Goal: Find specific page/section: Find specific page/section

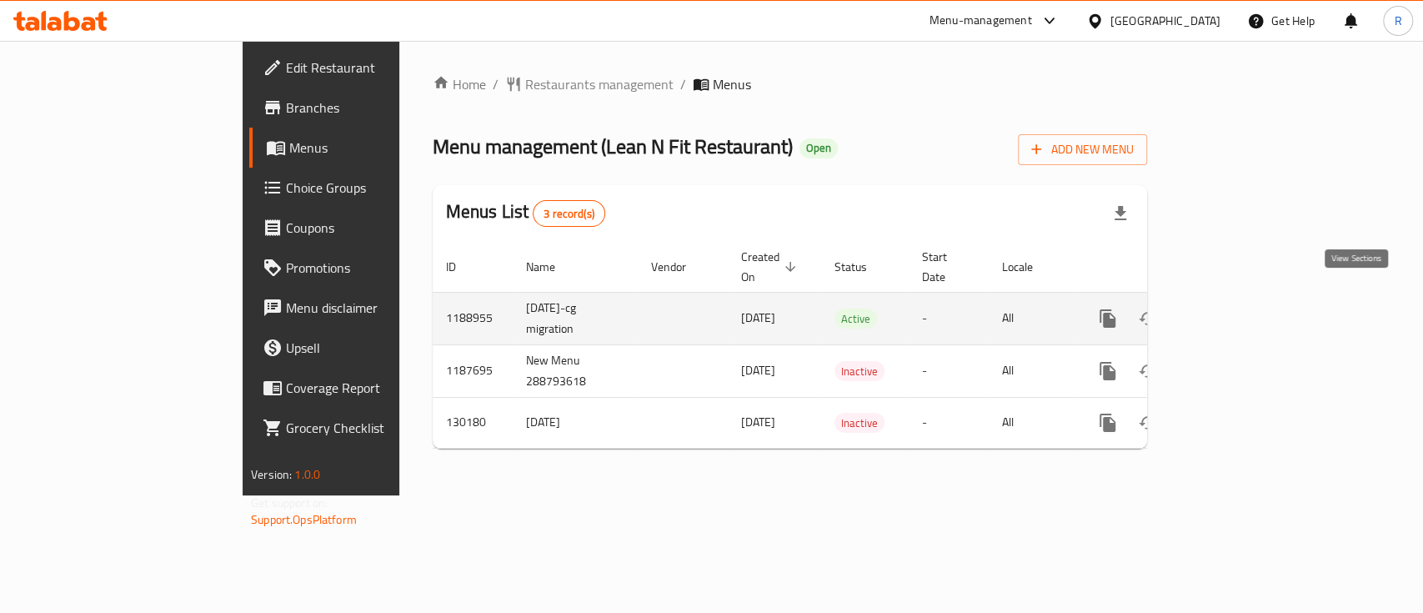
click at [1235, 311] on icon "enhanced table" at bounding box center [1227, 318] width 15 height 15
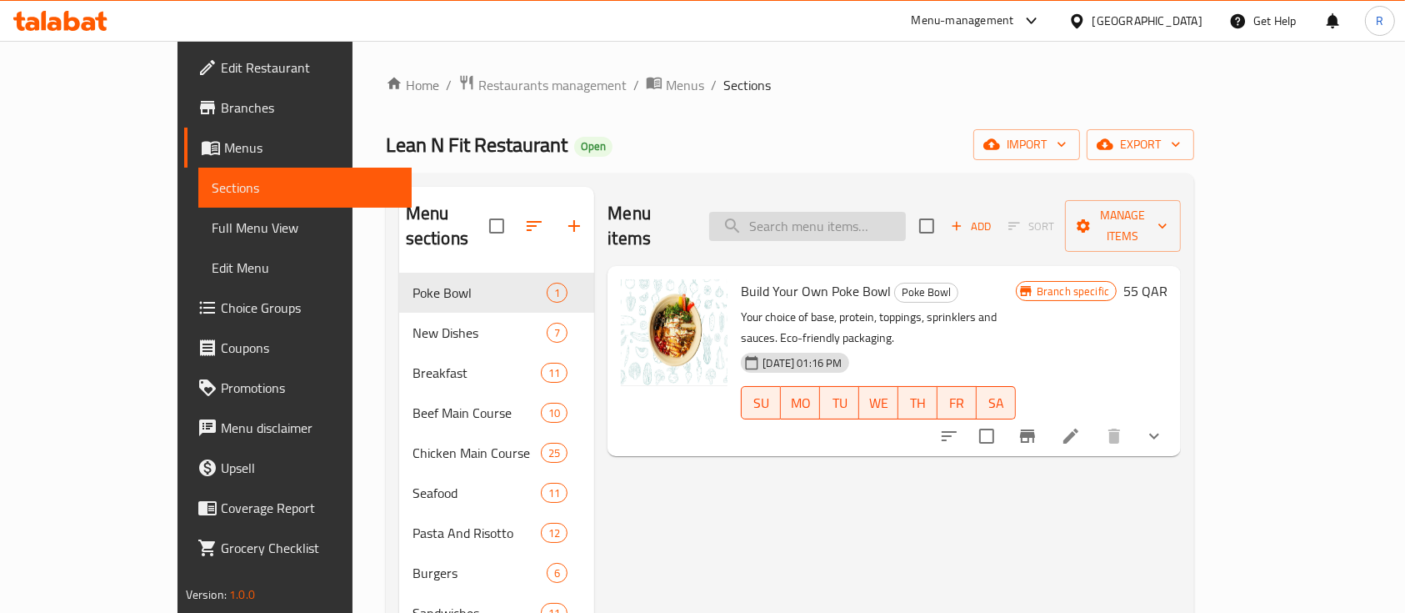
click at [831, 214] on input "search" at bounding box center [807, 226] width 197 height 29
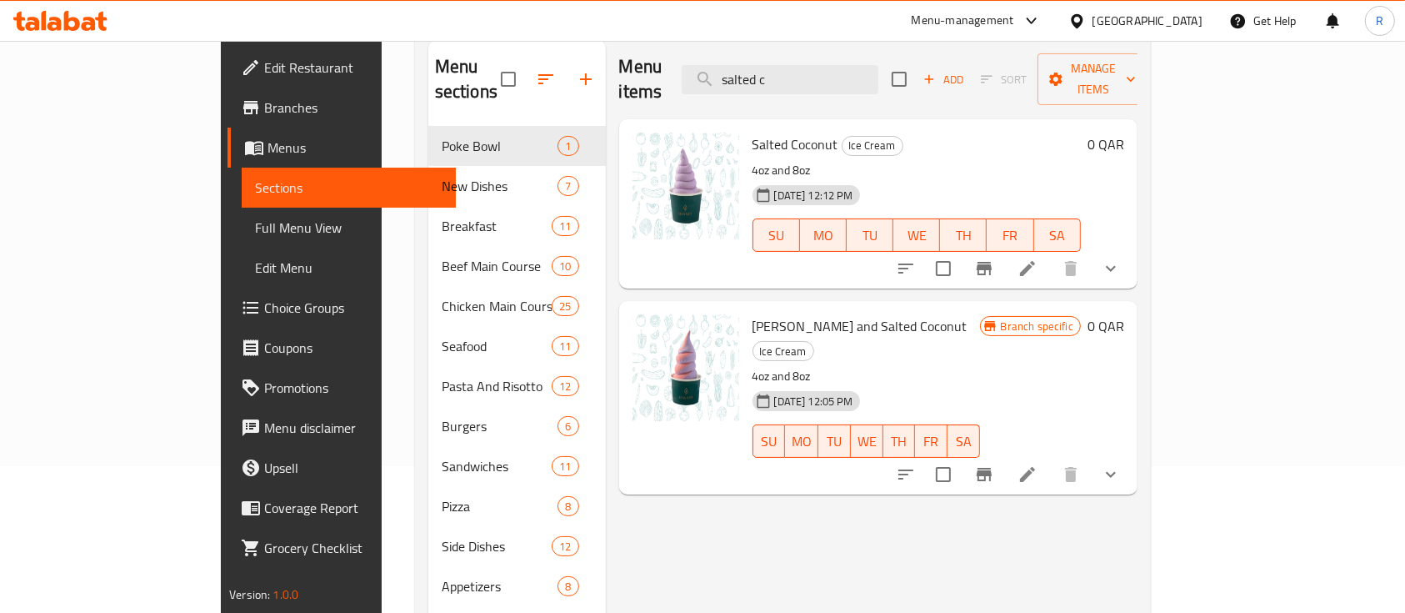
scroll to position [159, 0]
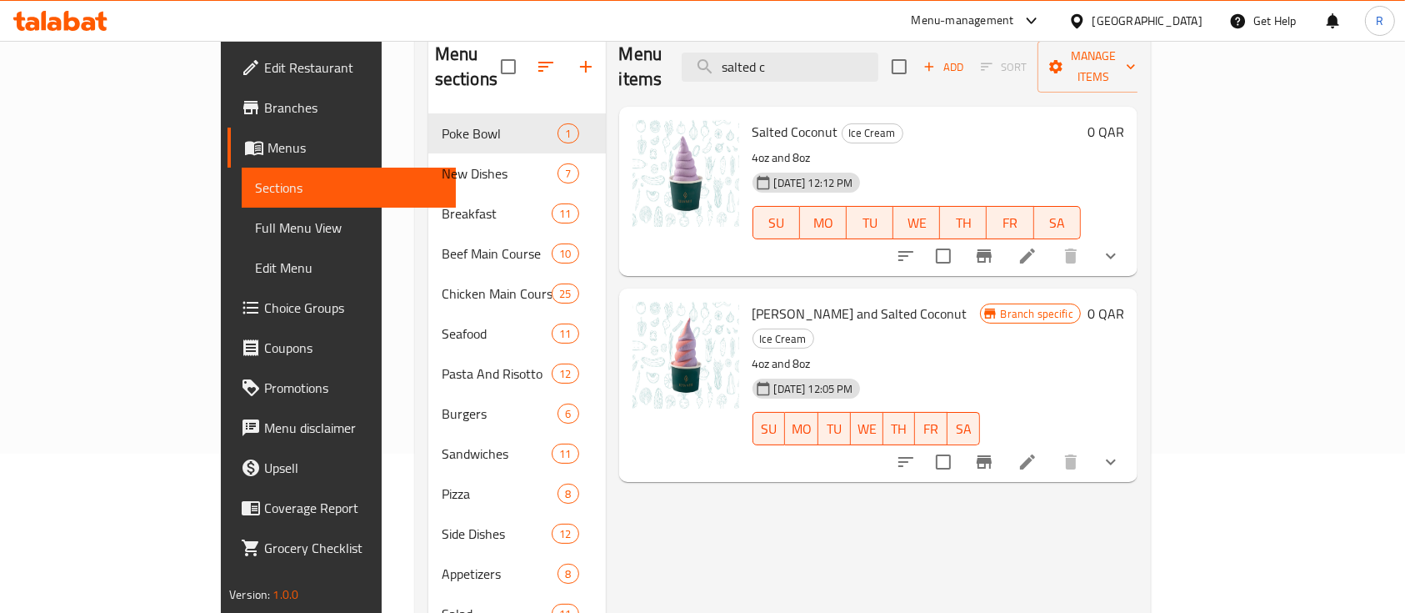
type input "salted c"
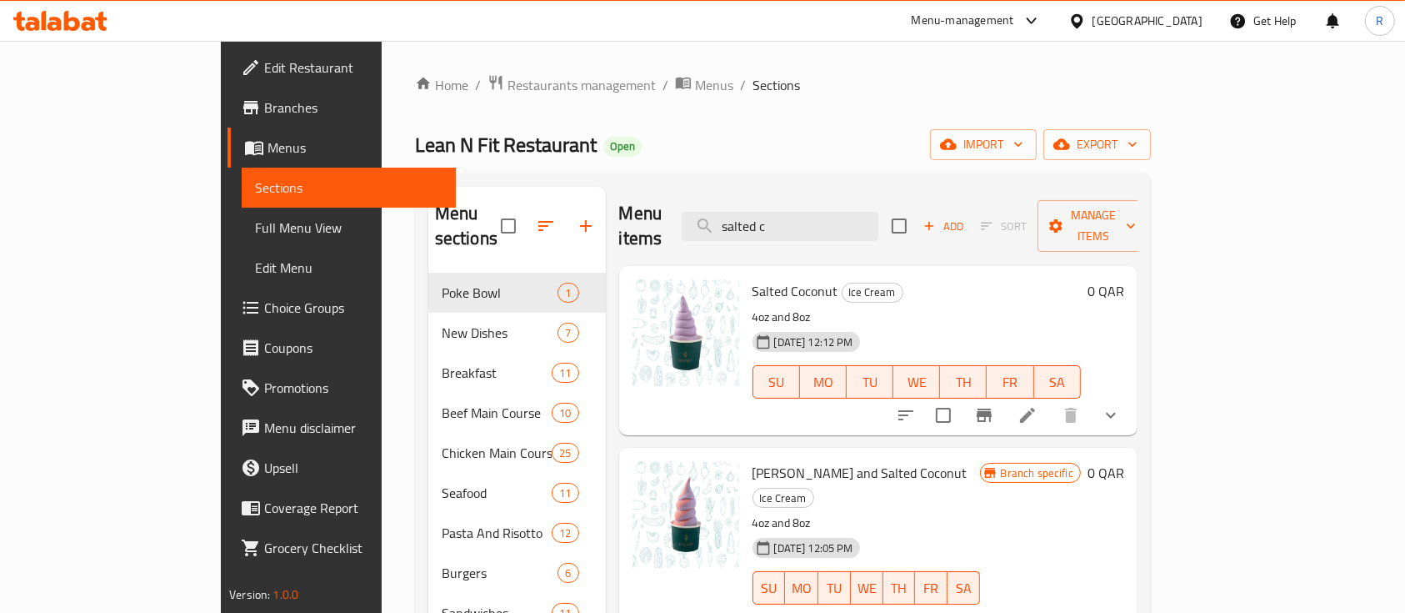
click at [508, 88] on span "Restaurants management" at bounding box center [582, 85] width 148 height 20
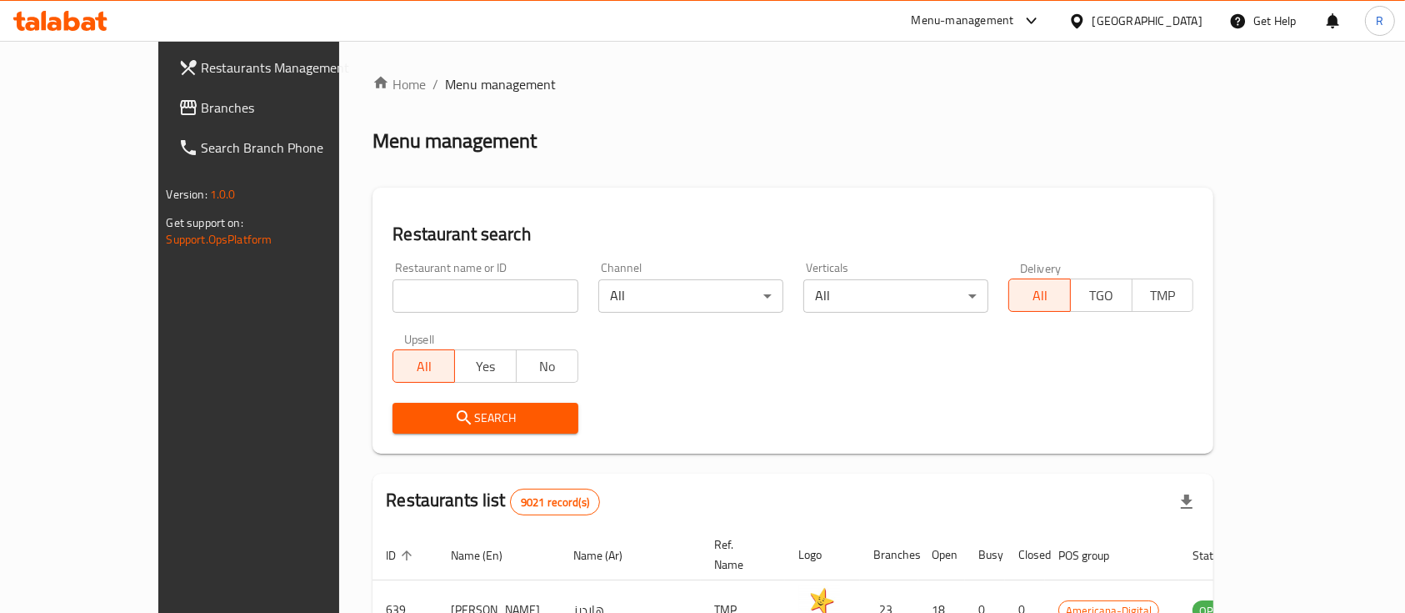
click at [400, 293] on input "search" at bounding box center [485, 295] width 185 height 33
type input "cube r"
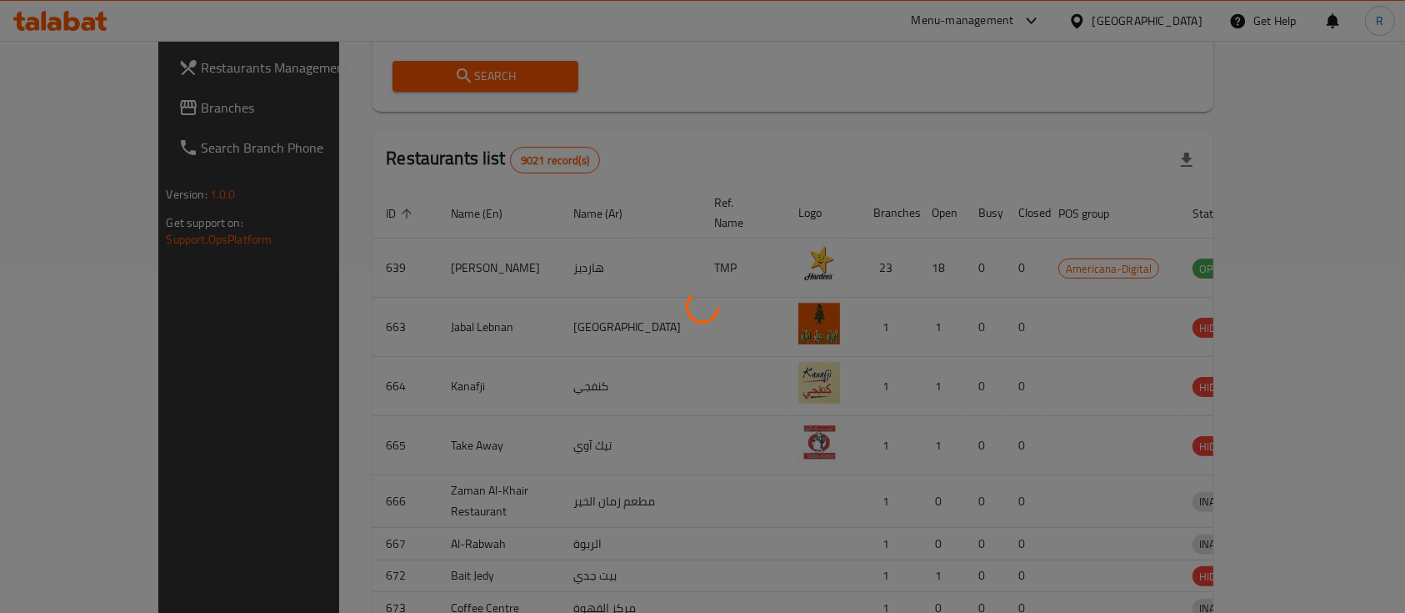
scroll to position [98, 0]
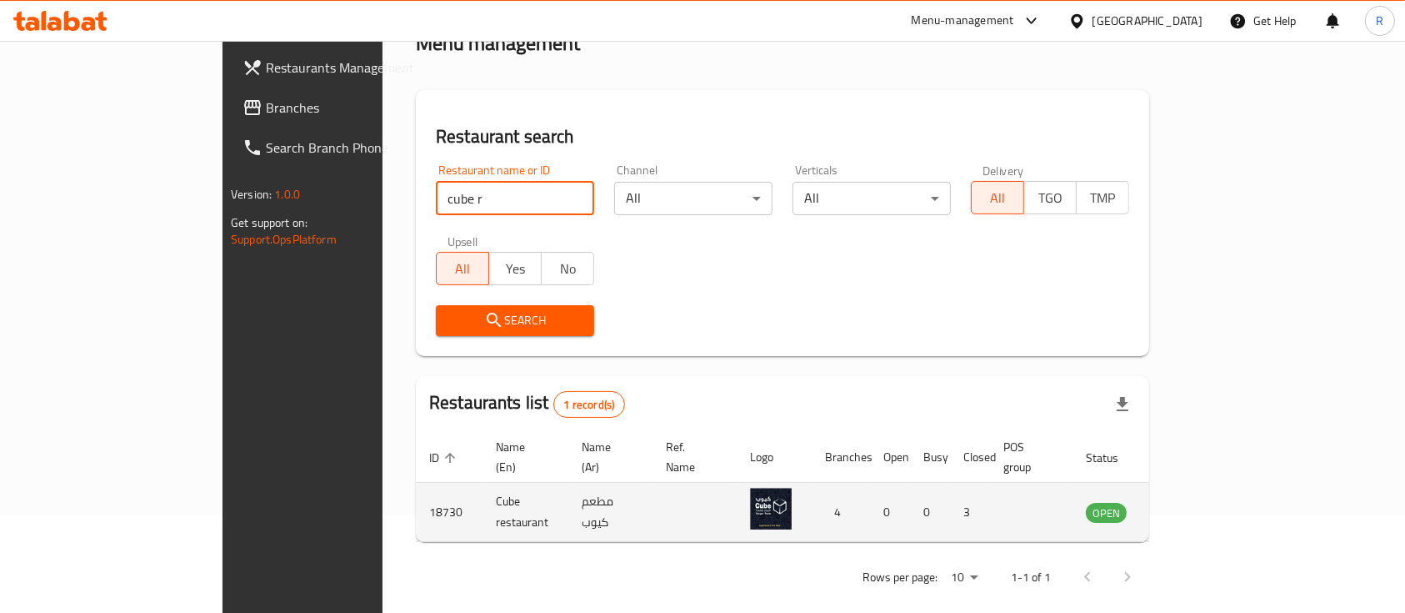
click at [1193, 506] on icon "enhanced table" at bounding box center [1183, 513] width 18 height 14
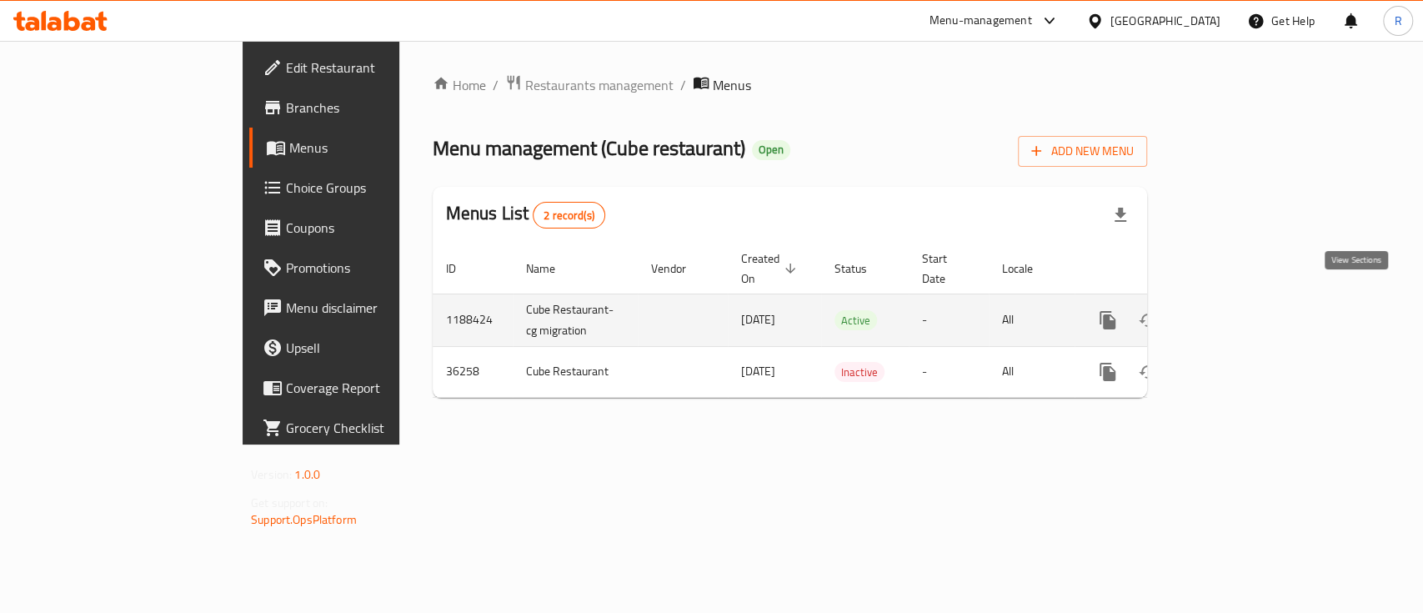
click at [1238, 310] on icon "enhanced table" at bounding box center [1228, 320] width 20 height 20
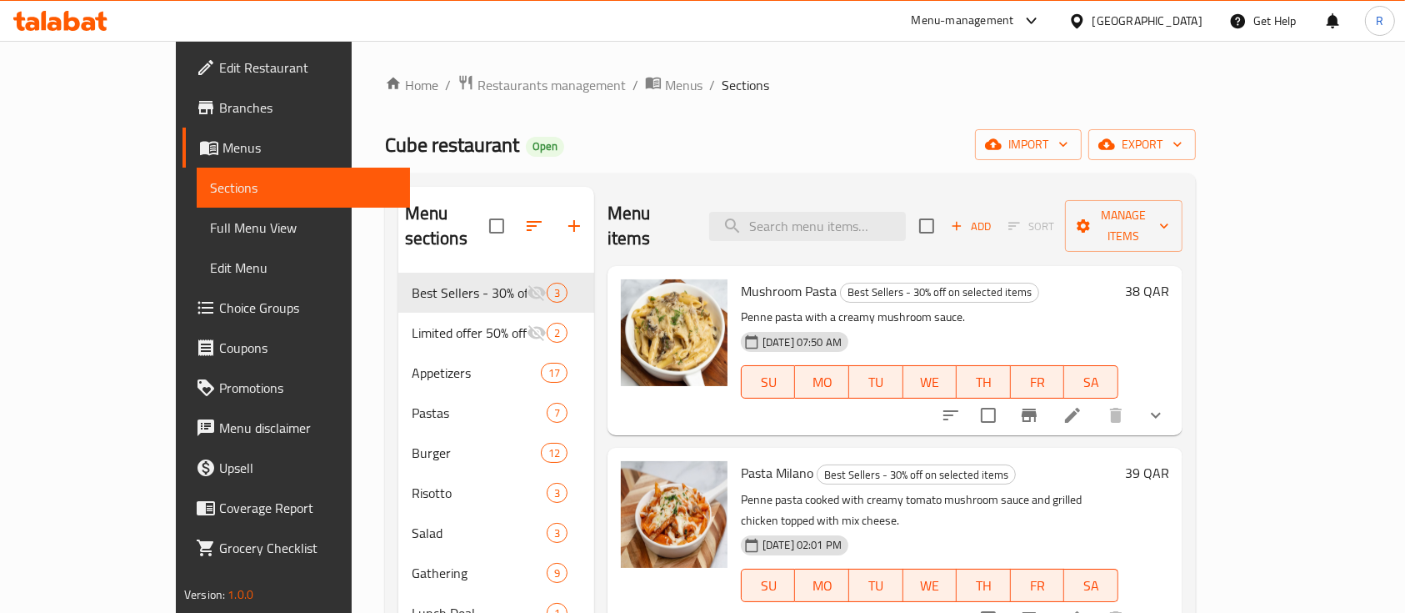
click at [822, 196] on div "Menu items Add Sort Manage items" at bounding box center [895, 226] width 575 height 79
click at [794, 212] on input "search" at bounding box center [807, 226] width 197 height 29
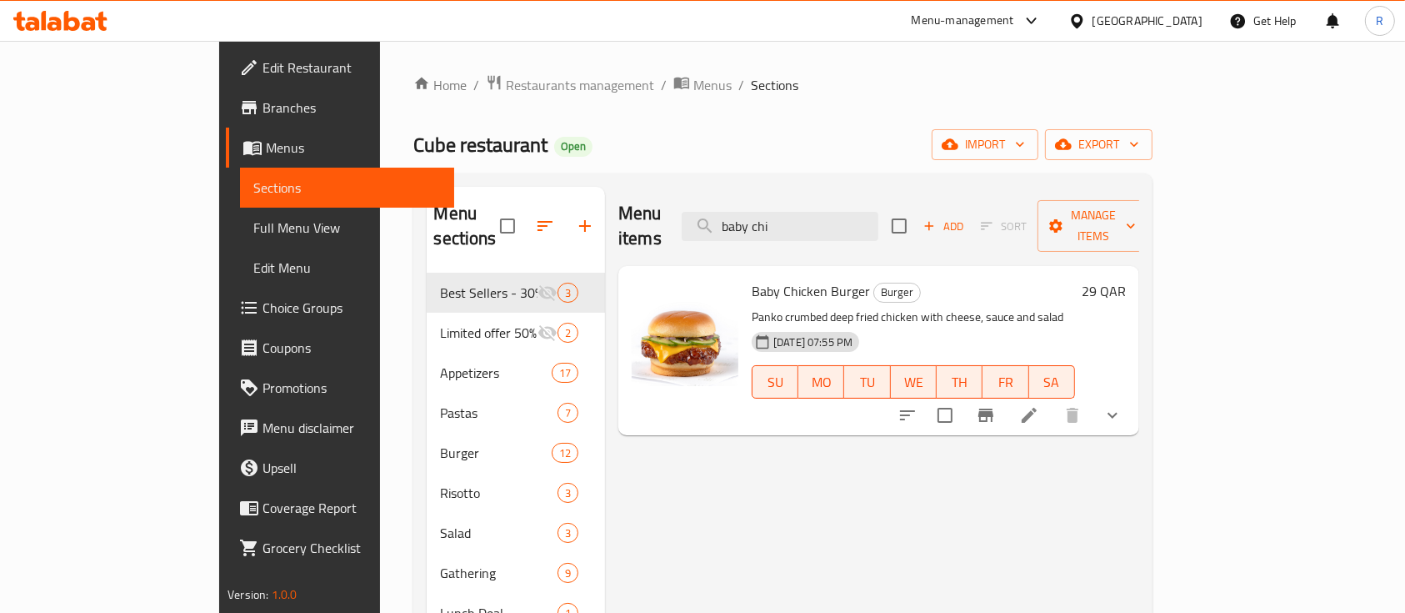
type input "baby chi"
click at [506, 88] on span "Restaurants management" at bounding box center [580, 85] width 148 height 20
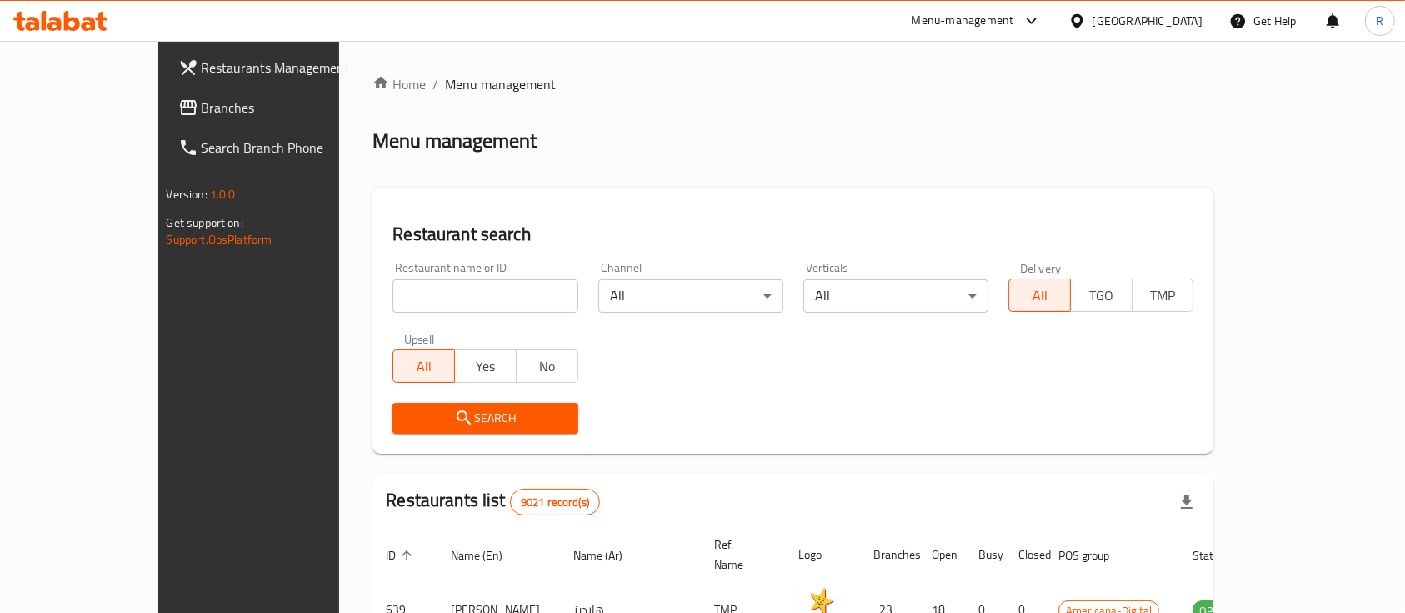
click at [393, 303] on input "search" at bounding box center [485, 295] width 185 height 33
type input "little sa"
click button "Search" at bounding box center [485, 418] width 185 height 31
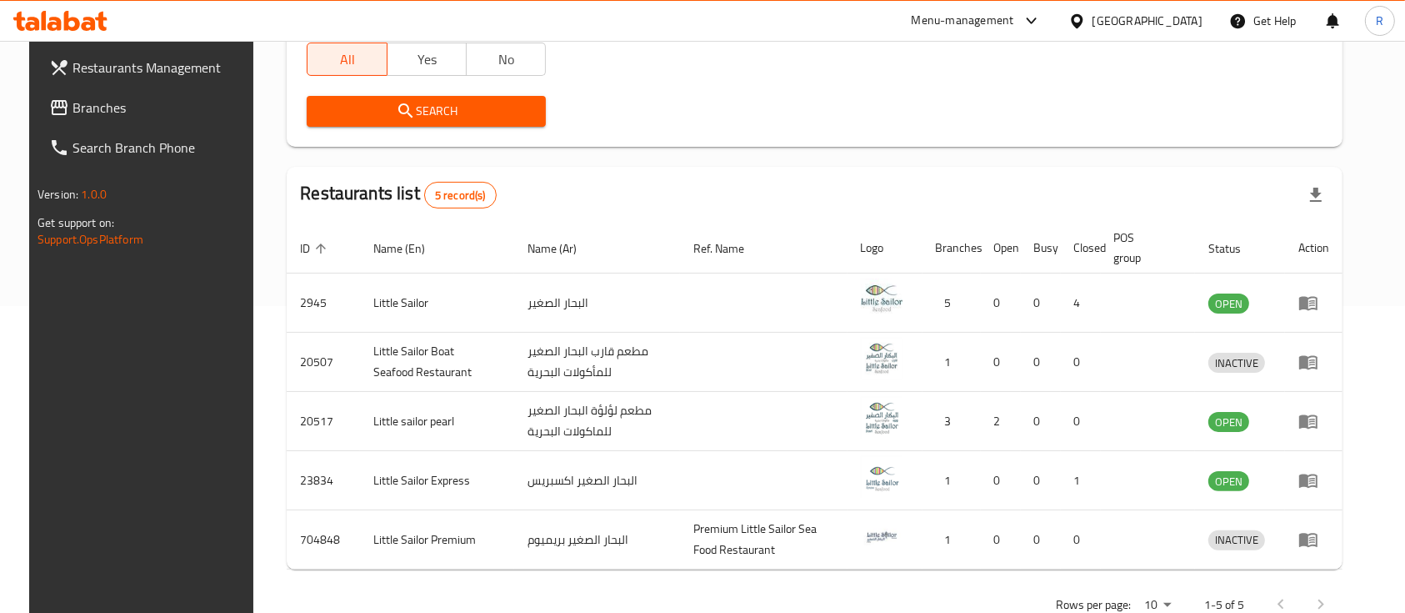
scroll to position [314, 0]
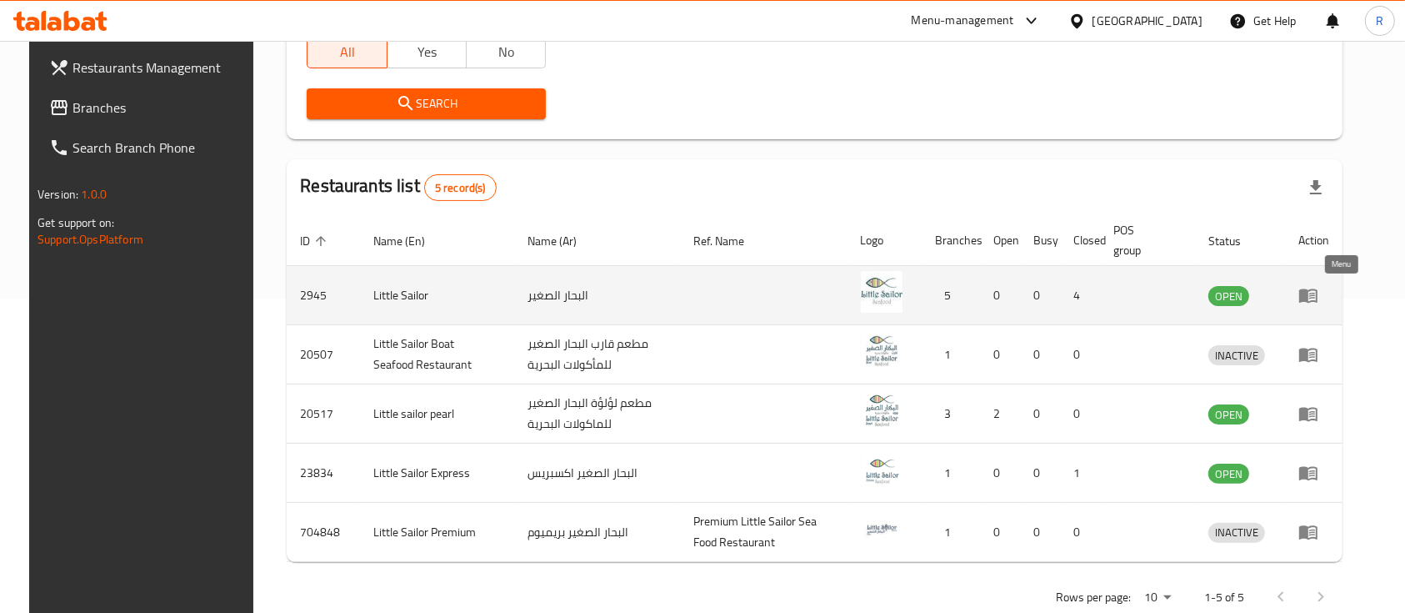
click at [1330, 298] on link "enhanced table" at bounding box center [1314, 295] width 31 height 20
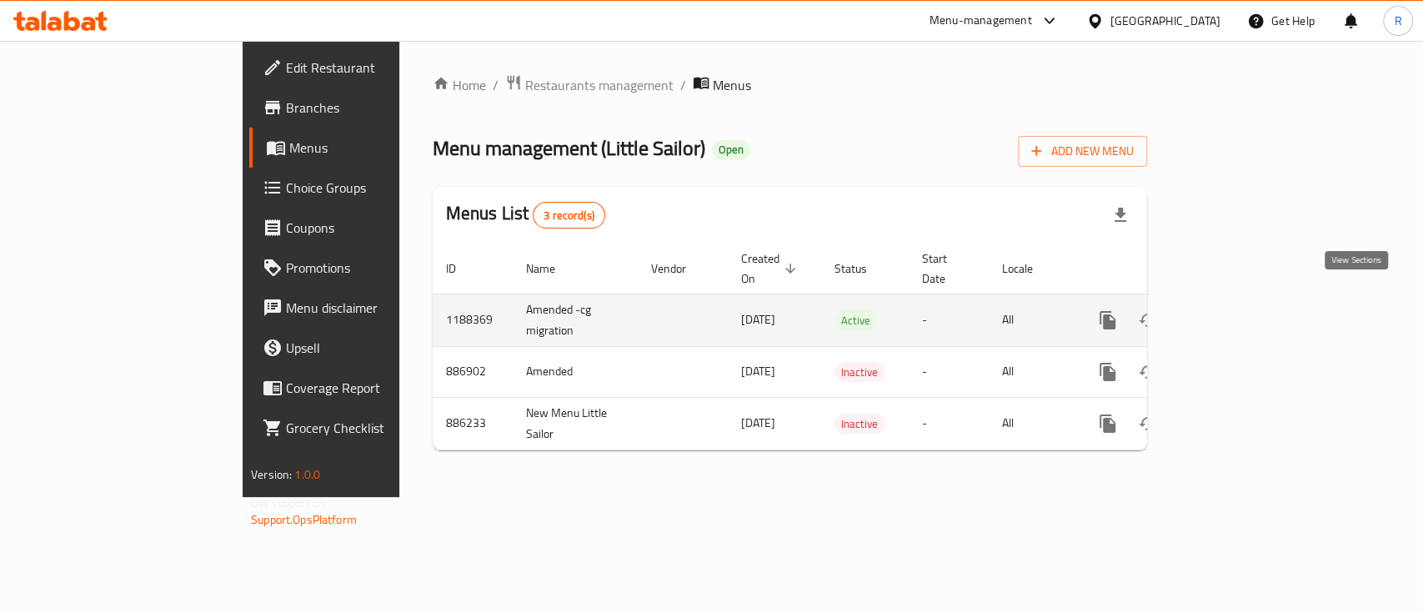
click at [1238, 310] on icon "enhanced table" at bounding box center [1228, 320] width 20 height 20
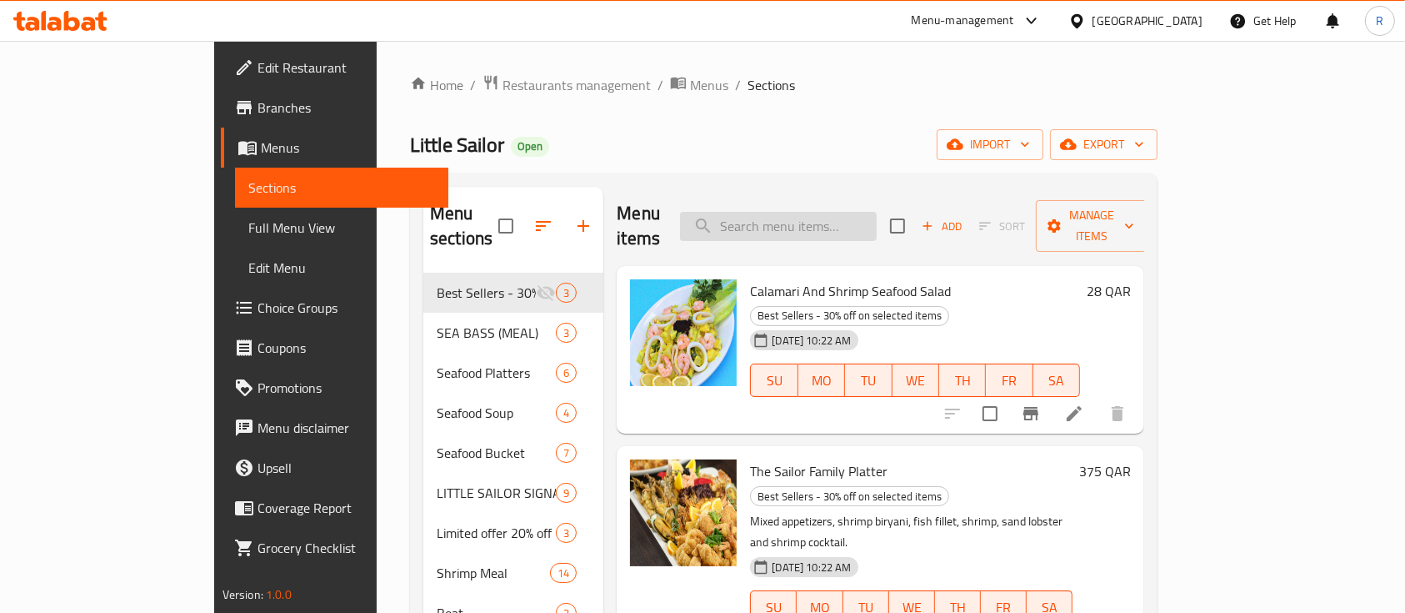
click at [851, 217] on input "search" at bounding box center [778, 226] width 197 height 29
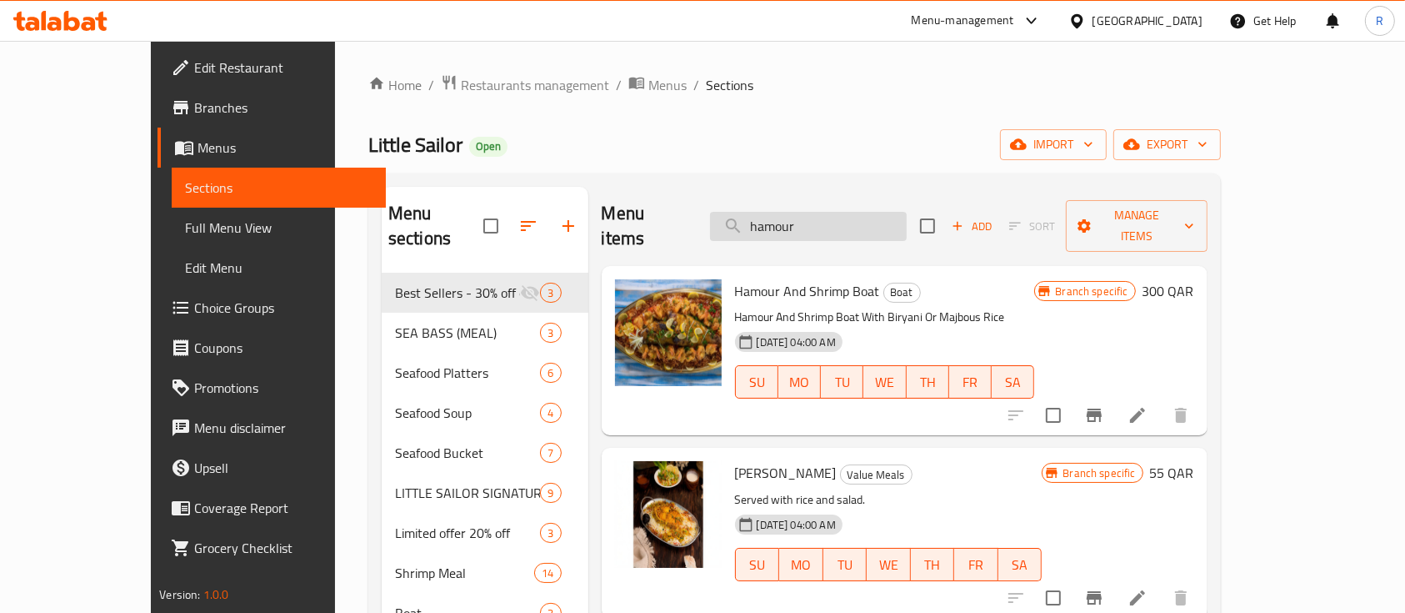
click at [846, 212] on input "hamour" at bounding box center [808, 226] width 197 height 29
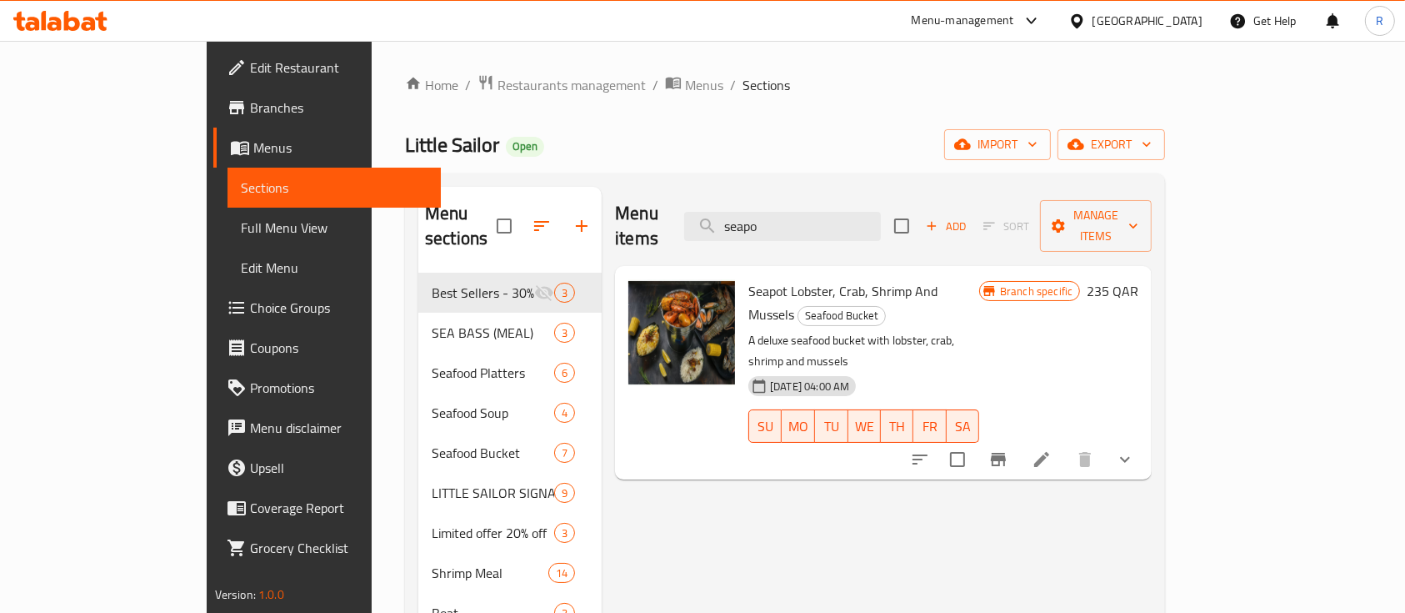
type input "seapo"
click at [498, 85] on span "Restaurants management" at bounding box center [572, 85] width 148 height 20
